Goal: Task Accomplishment & Management: Manage account settings

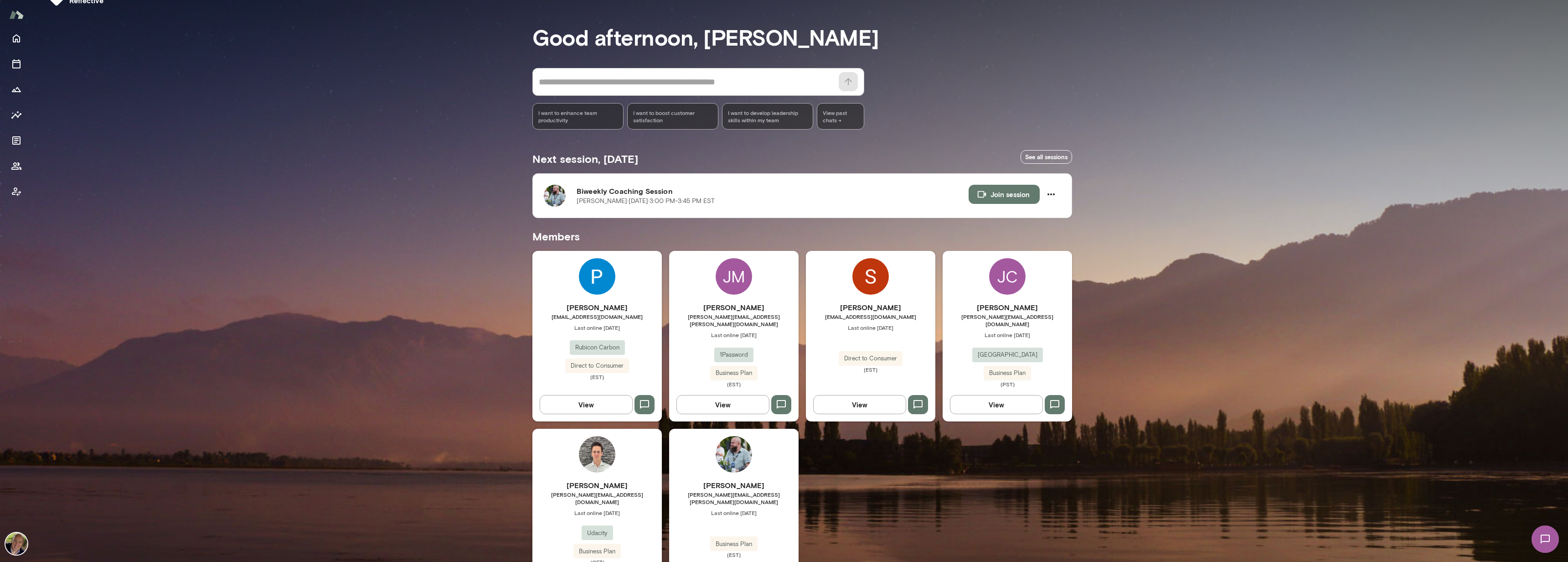
scroll to position [61, 0]
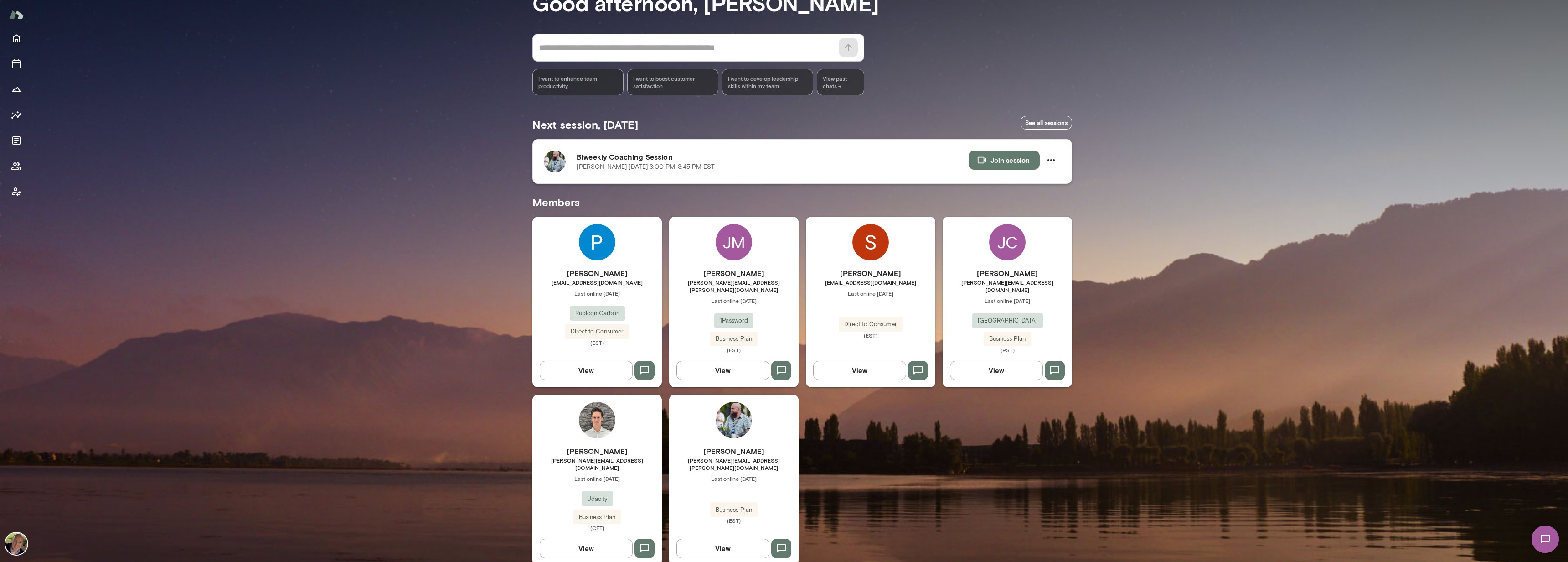
click at [564, 161] on button "Join session" at bounding box center [1004, 160] width 71 height 19
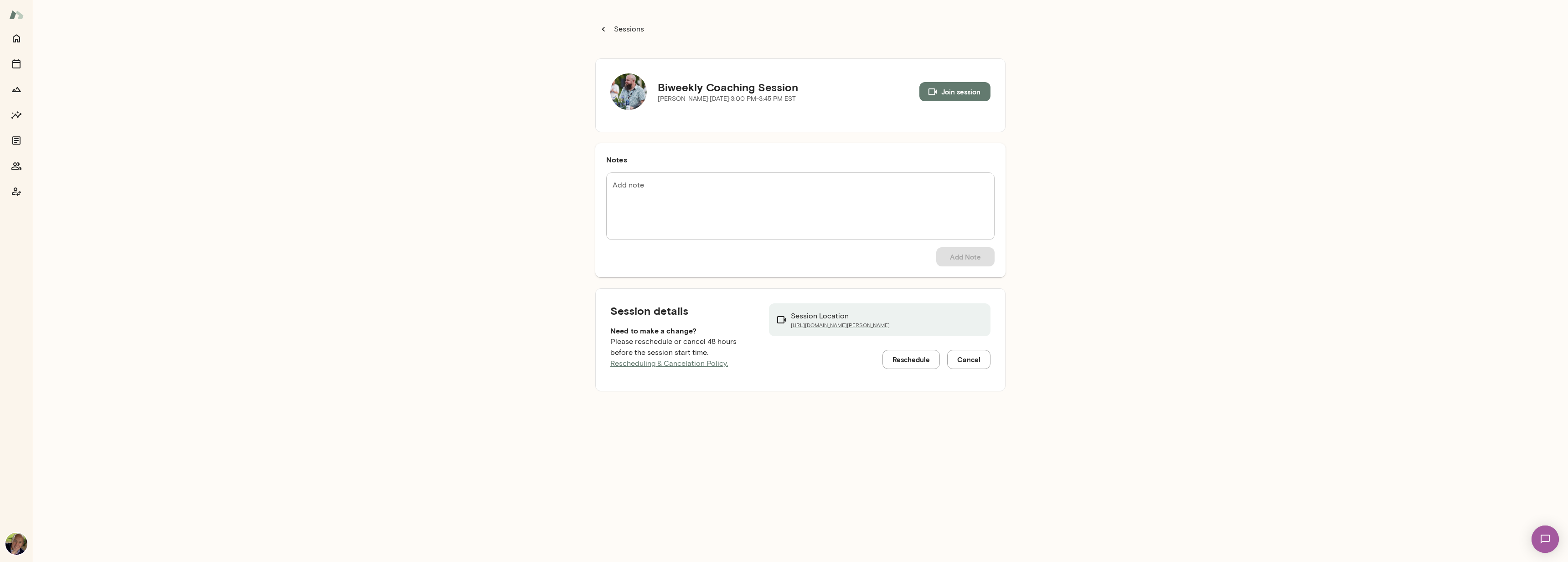
click at [564, 90] on button "Join session" at bounding box center [954, 91] width 71 height 19
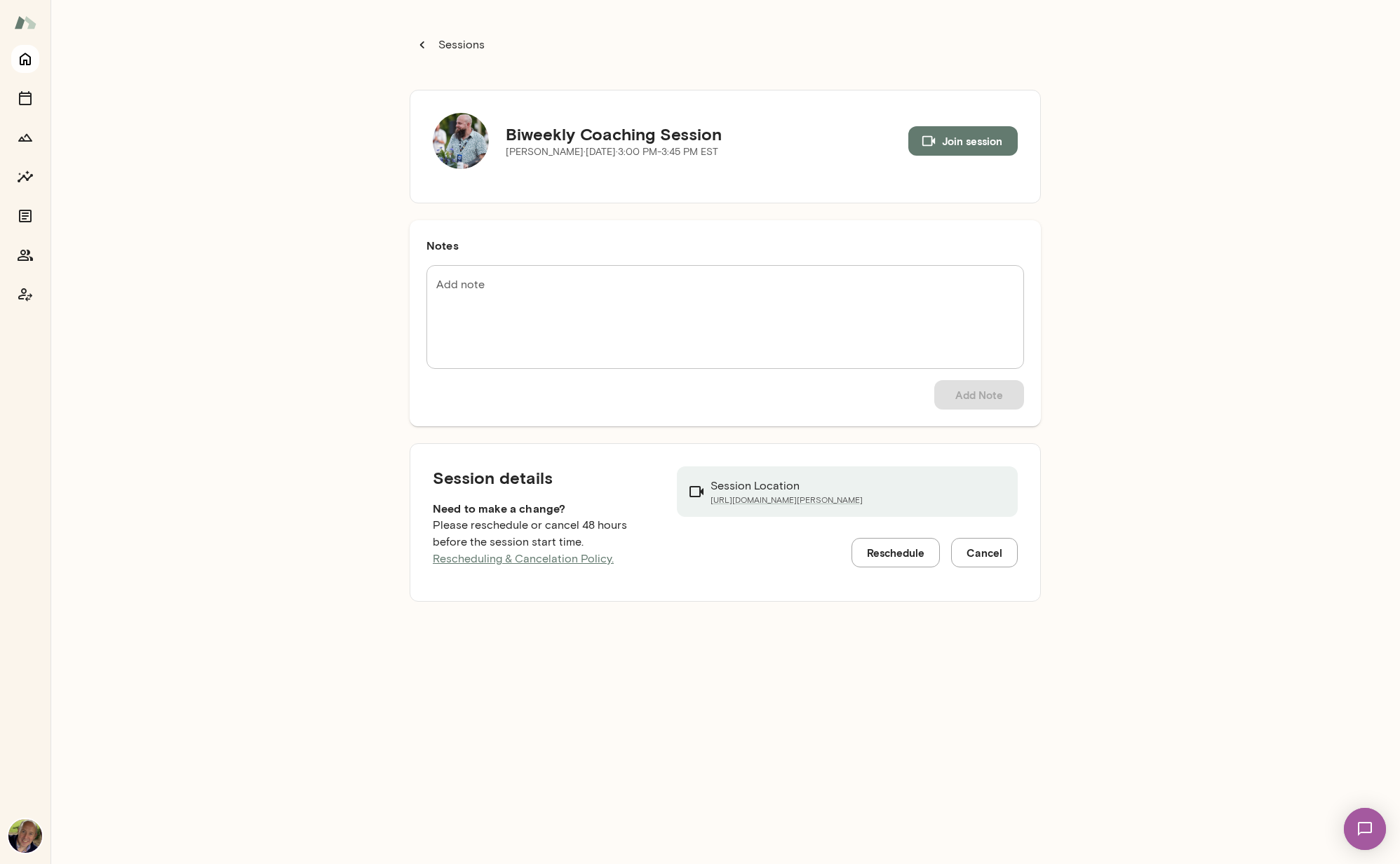
click at [22, 52] on icon "Home" at bounding box center [25, 59] width 17 height 17
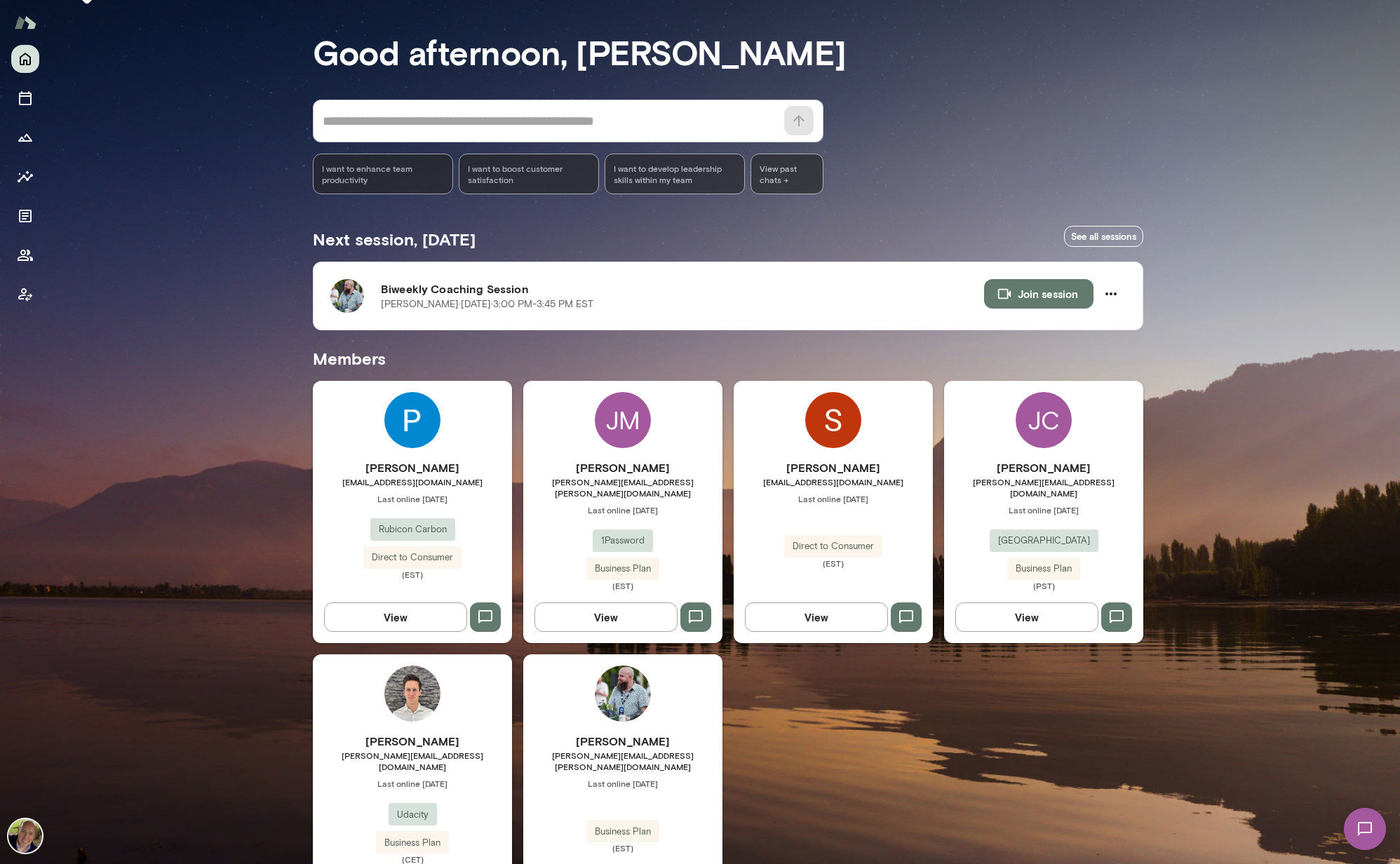
scroll to position [94, 0]
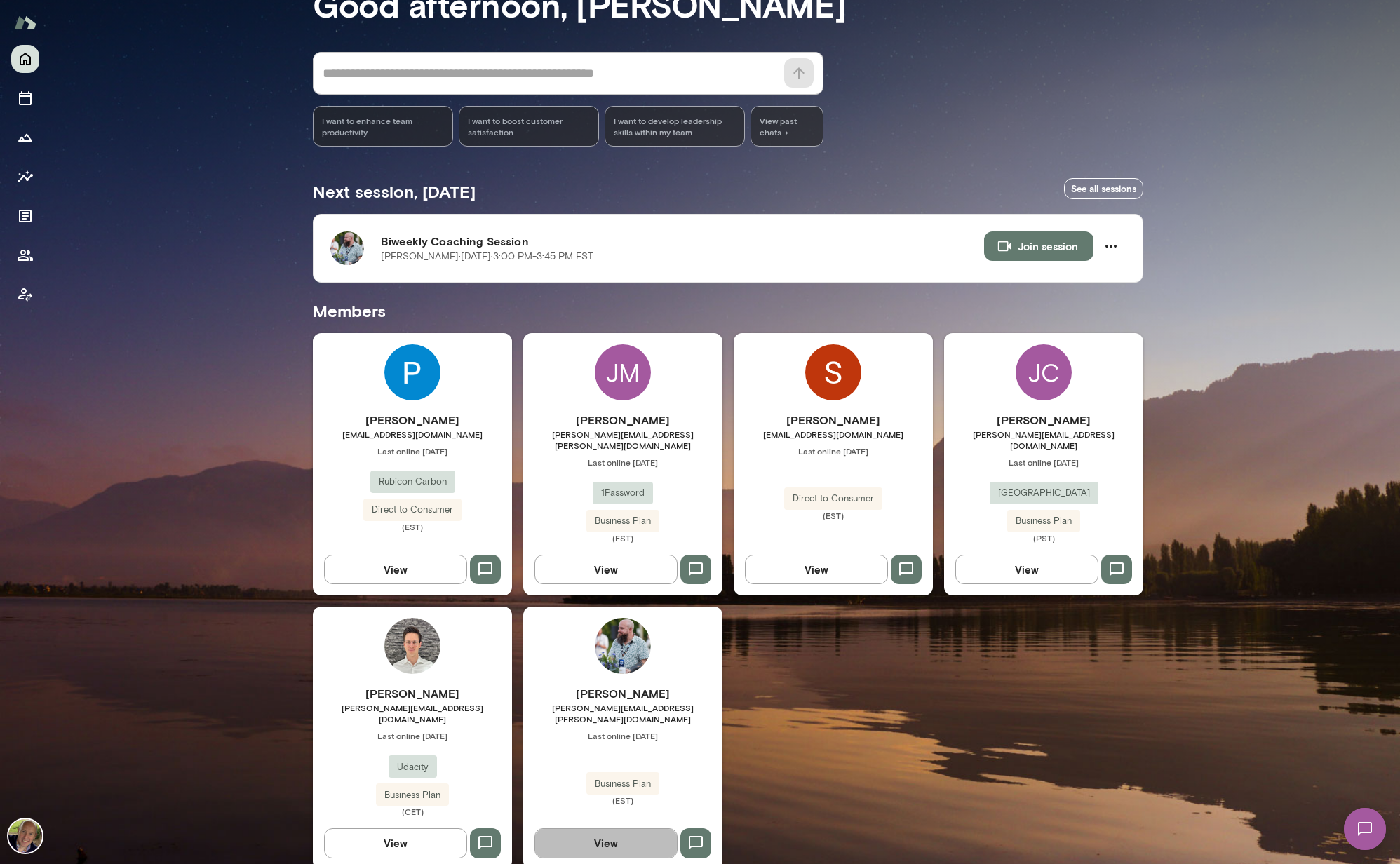
click at [622, 510] on button "View" at bounding box center [606, 842] width 143 height 29
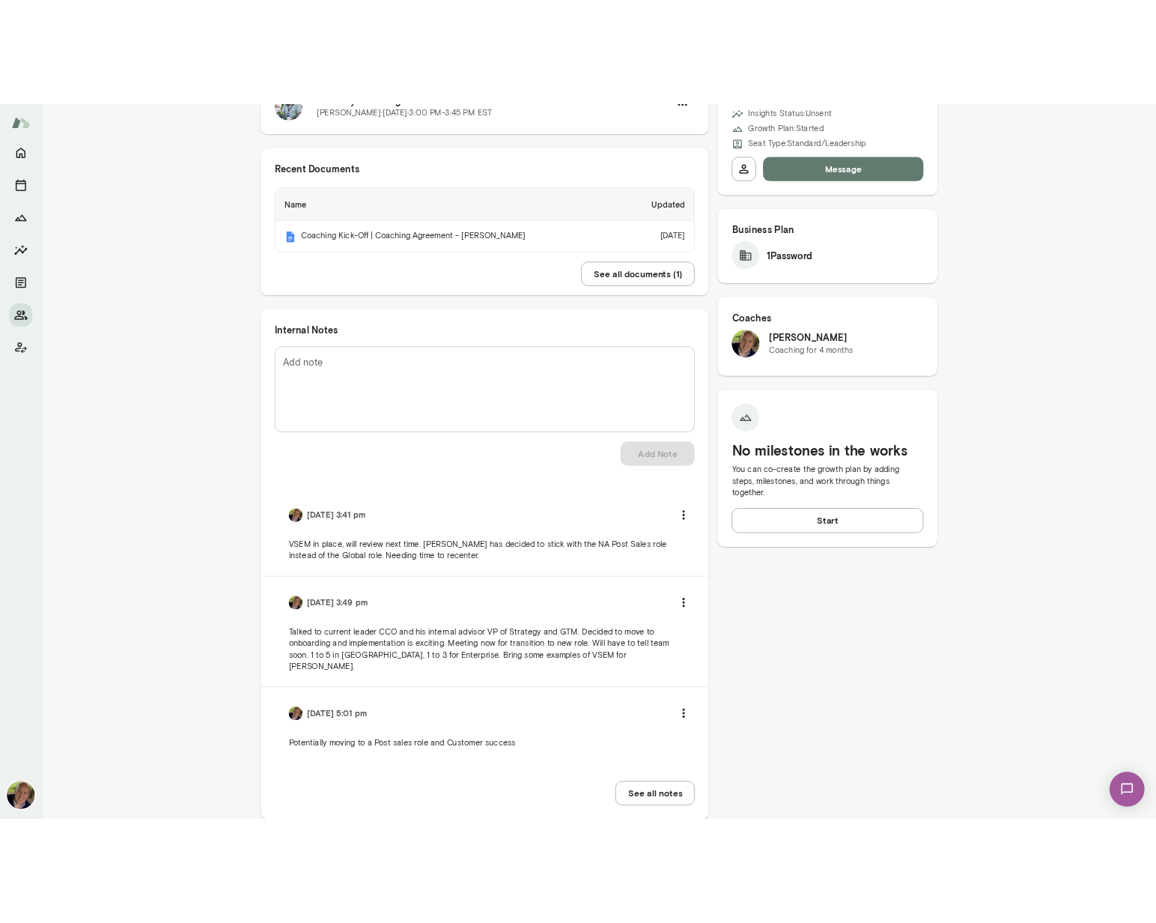
scroll to position [323, 0]
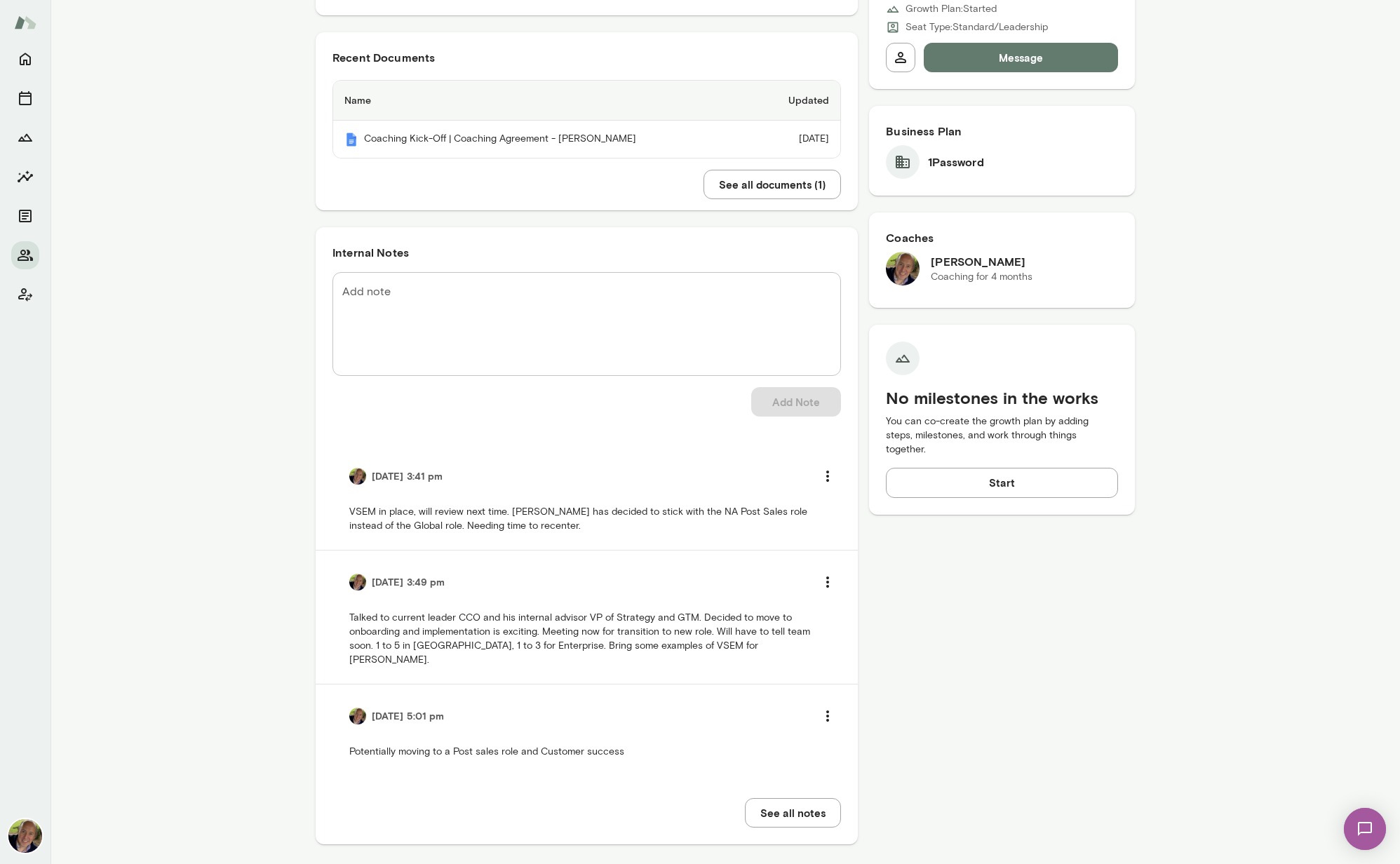
click at [491, 345] on textarea "Add note" at bounding box center [586, 324] width 489 height 81
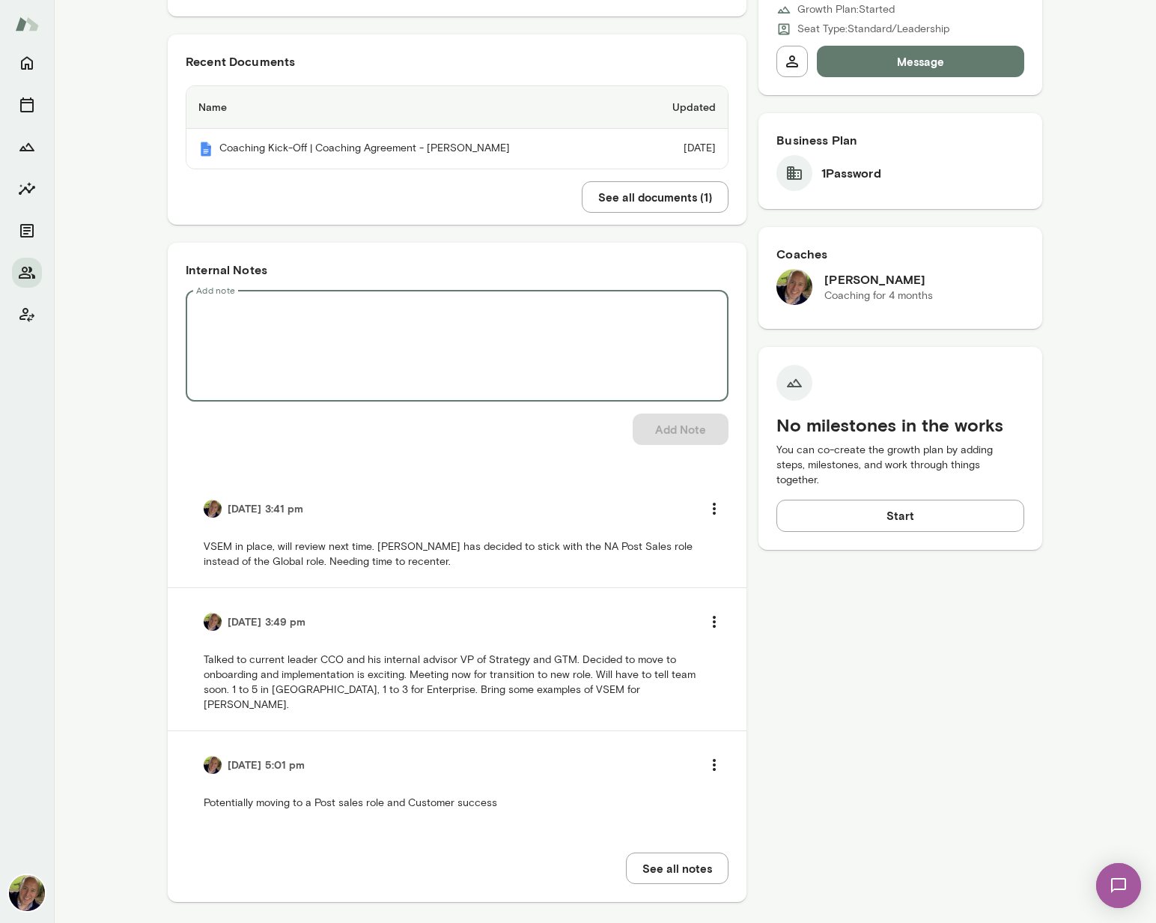
click at [288, 336] on textarea "Add note" at bounding box center [457, 346] width 522 height 86
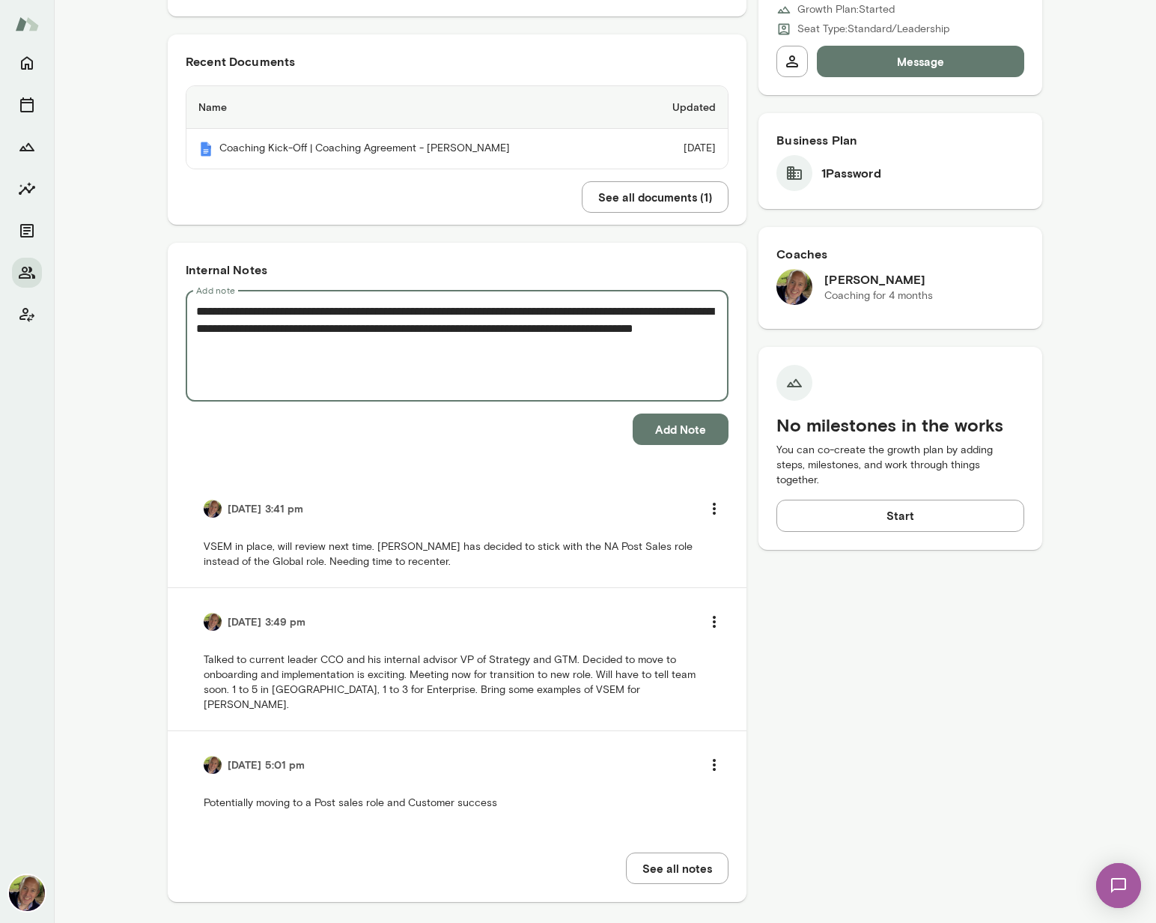
type textarea "**********"
click at [646, 425] on button "Add Note" at bounding box center [681, 428] width 96 height 31
